Goal: Task Accomplishment & Management: Manage account settings

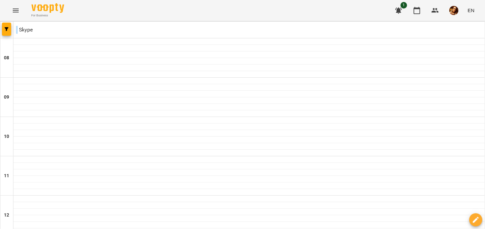
type input "**********"
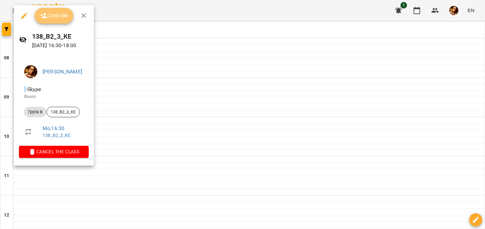
click at [61, 22] on button "Confirm" at bounding box center [54, 16] width 39 height 16
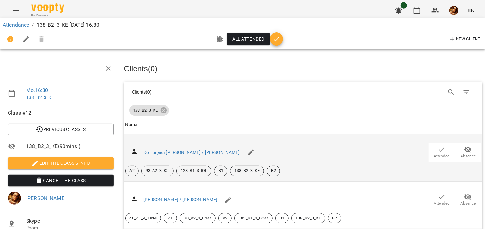
click at [460, 154] on span "Absence" at bounding box center [467, 156] width 15 height 6
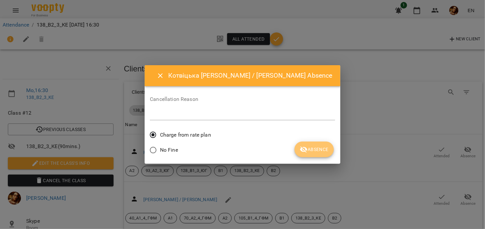
click at [303, 153] on button "Absence" at bounding box center [314, 149] width 39 height 16
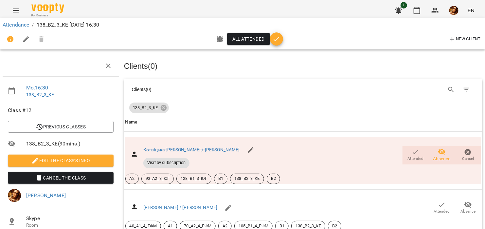
scroll to position [161, 0]
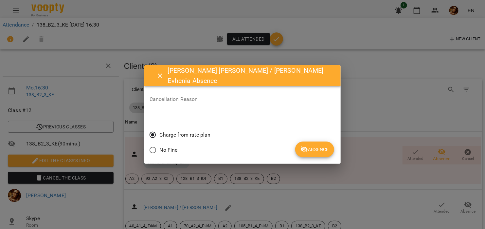
click at [300, 151] on span "Absence" at bounding box center [314, 149] width 28 height 8
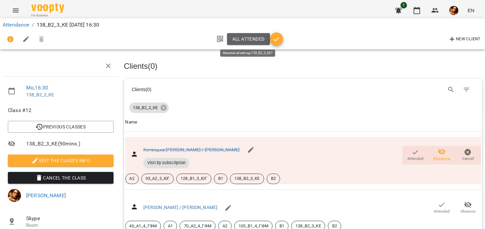
click at [237, 40] on span "All attended" at bounding box center [248, 39] width 32 height 8
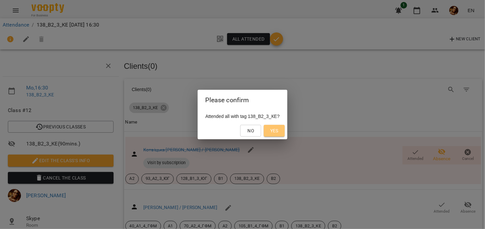
click at [273, 132] on button "Yes" at bounding box center [274, 131] width 21 height 12
